Goal: Task Accomplishment & Management: Use online tool/utility

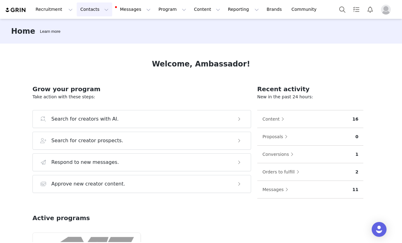
click at [86, 7] on button "Contacts Contacts" at bounding box center [95, 9] width 36 height 14
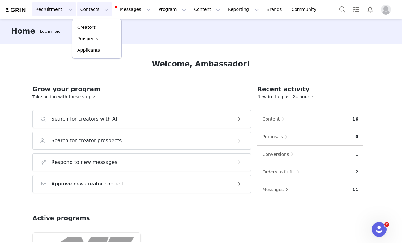
click at [57, 10] on button "Recruitment Recruitment" at bounding box center [54, 9] width 45 height 14
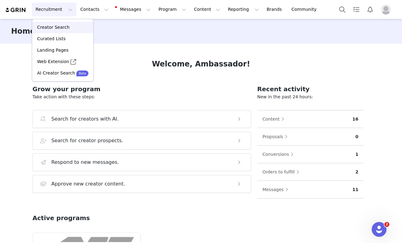
click at [78, 29] on div "Creator Search" at bounding box center [63, 27] width 54 height 6
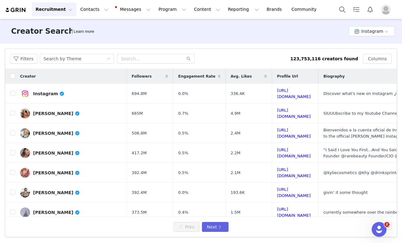
click at [58, 8] on button "Recruitment Recruitment" at bounding box center [54, 9] width 45 height 14
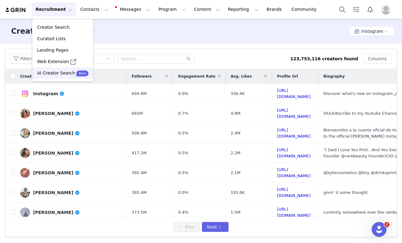
click at [62, 72] on p "AI Creator Search" at bounding box center [56, 73] width 38 height 6
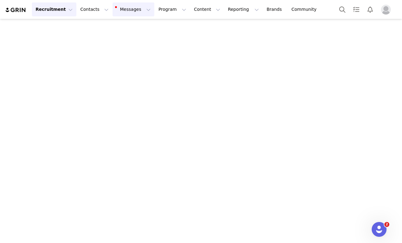
click at [131, 10] on button "Messages Messages" at bounding box center [134, 9] width 42 height 14
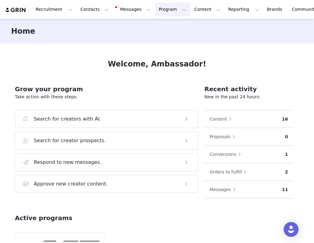
click at [158, 10] on button "Program Program" at bounding box center [172, 9] width 35 height 14
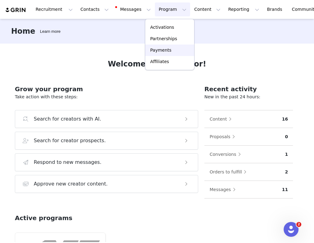
click at [160, 53] on p "Payments" at bounding box center [160, 50] width 21 height 6
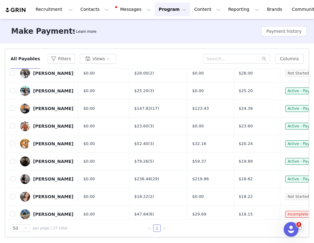
scroll to position [202, 0]
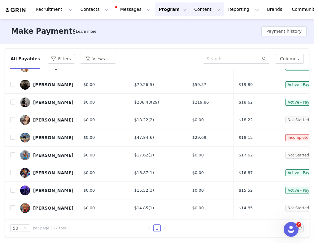
click at [200, 10] on button "Content Content" at bounding box center [207, 9] width 34 height 14
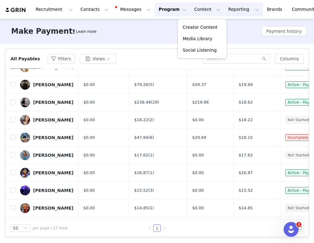
click at [231, 10] on button "Reporting Reporting" at bounding box center [243, 9] width 38 height 14
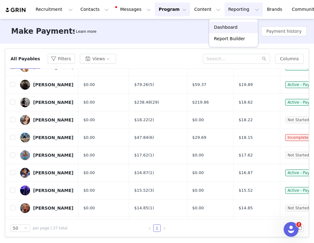
click at [226, 29] on p "Dashboard" at bounding box center [226, 27] width 24 height 6
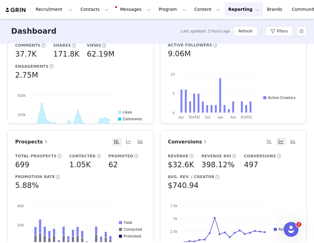
scroll to position [197, 0]
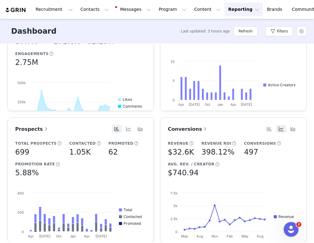
click at [174, 128] on span "Conversions" at bounding box center [188, 129] width 40 height 6
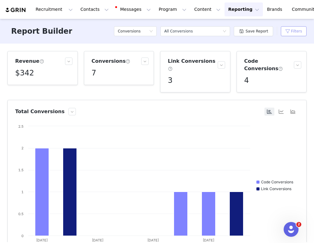
click at [295, 34] on button "Filters" at bounding box center [294, 31] width 26 height 10
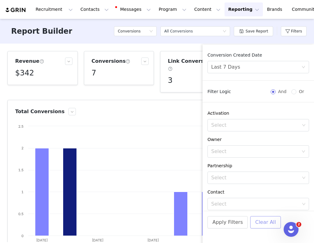
click at [254, 223] on button "Clear All" at bounding box center [265, 222] width 31 height 12
click at [231, 223] on button "Apply Filters" at bounding box center [227, 222] width 40 height 12
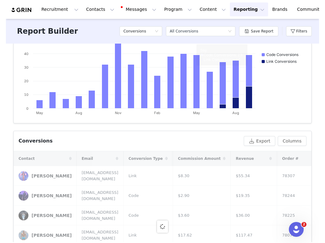
scroll to position [205, 0]
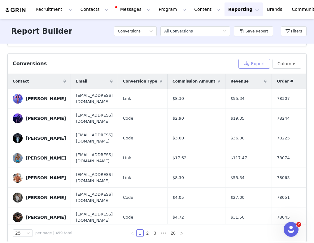
click at [257, 59] on button "Export" at bounding box center [254, 64] width 32 height 10
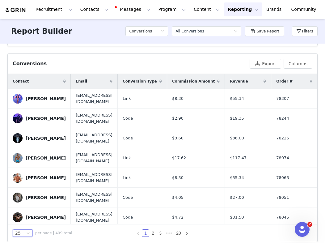
click at [23, 230] on div "25" at bounding box center [20, 233] width 10 height 7
click at [93, 230] on div "25 per page | 499 total" at bounding box center [57, 233] width 88 height 7
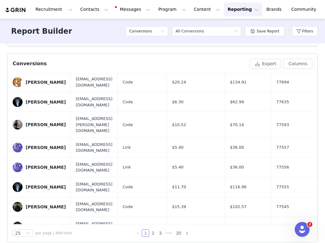
scroll to position [359, 0]
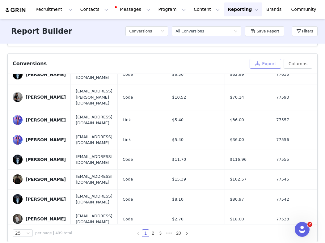
click at [267, 59] on button "Export" at bounding box center [266, 64] width 32 height 10
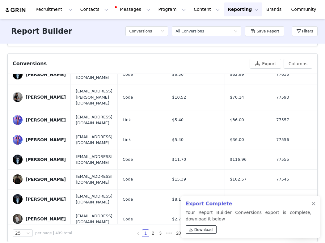
click at [198, 232] on span "Download" at bounding box center [204, 230] width 19 height 6
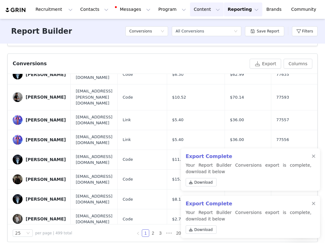
click at [190, 10] on button "Content Content" at bounding box center [207, 9] width 34 height 14
click at [199, 32] on link "Creator Content" at bounding box center [202, 27] width 49 height 11
